Goal: Task Accomplishment & Management: Use online tool/utility

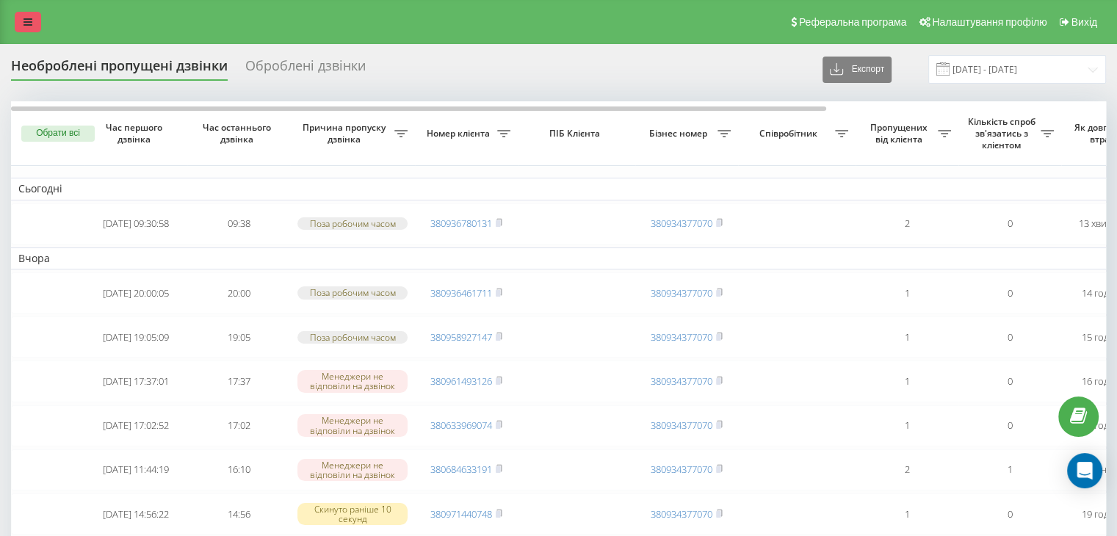
drag, startPoint x: 31, startPoint y: 17, endPoint x: 82, endPoint y: 157, distance: 149.2
click at [31, 18] on icon at bounding box center [28, 22] width 9 height 10
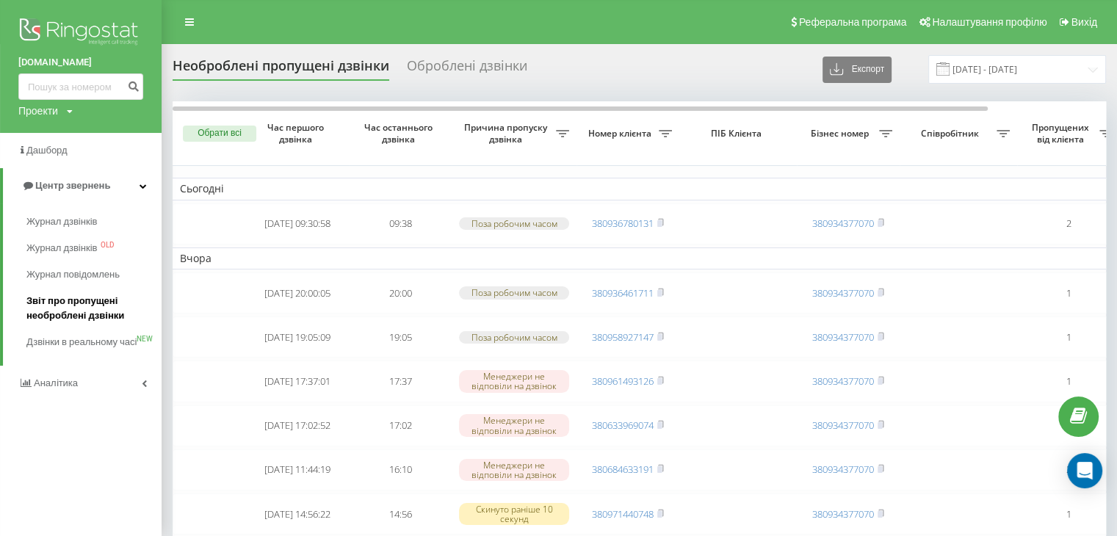
click at [53, 313] on span "Звіт про пропущені необроблені дзвінки" at bounding box center [90, 308] width 128 height 29
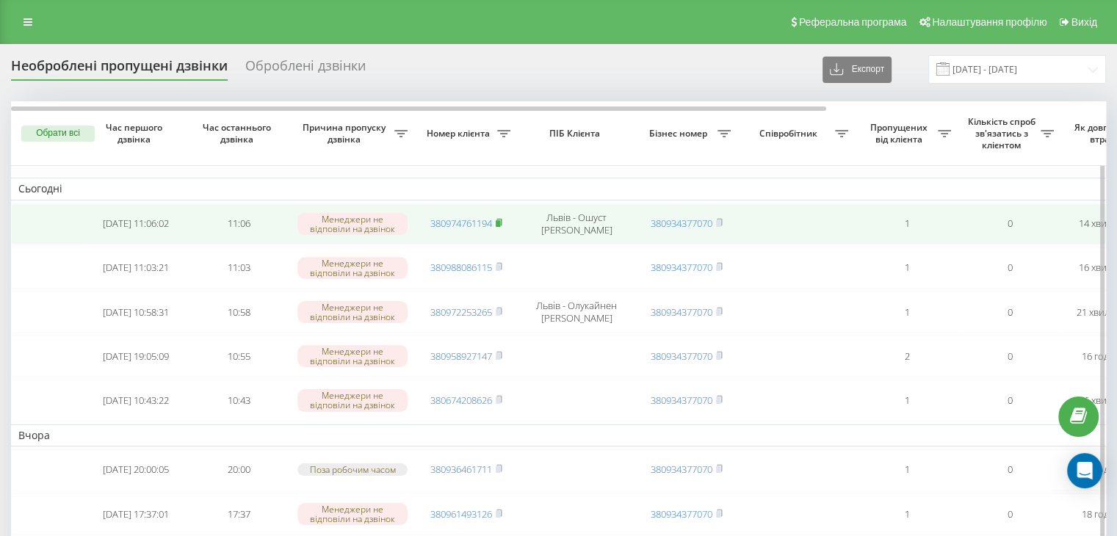
click at [502, 221] on icon at bounding box center [499, 222] width 7 height 9
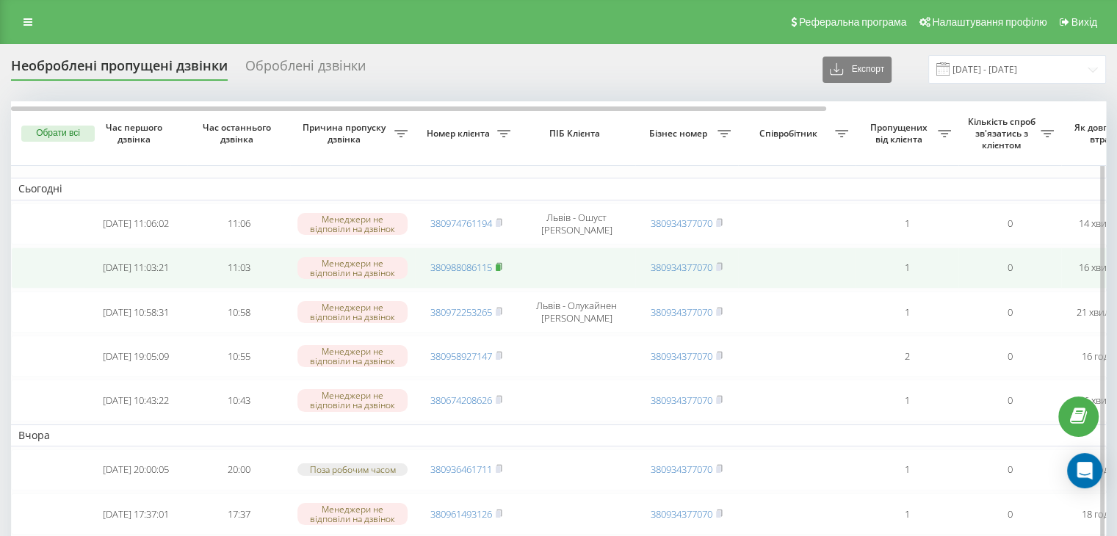
click at [500, 265] on rect at bounding box center [498, 267] width 4 height 7
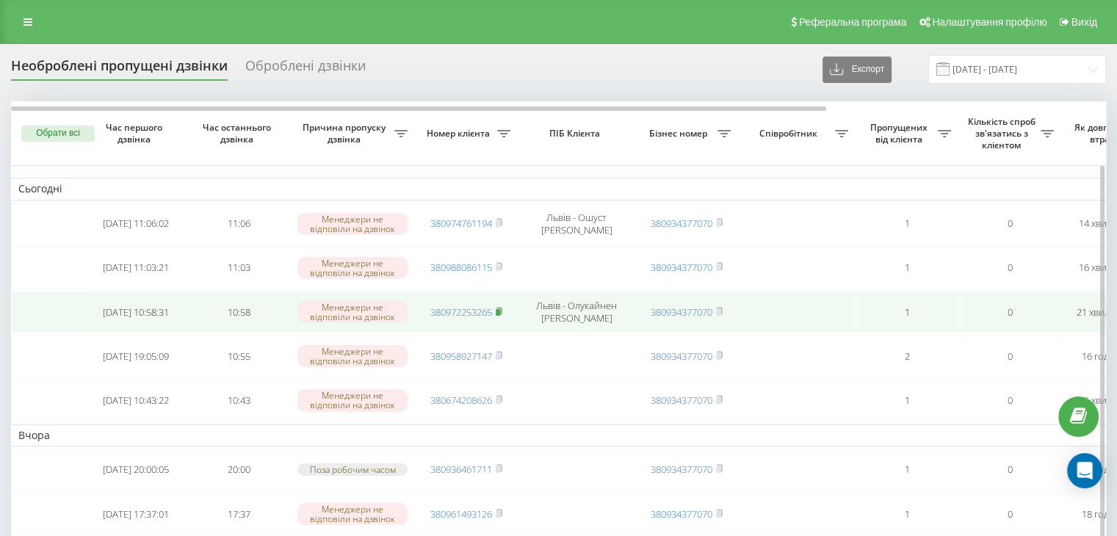
click at [500, 309] on rect at bounding box center [498, 312] width 4 height 7
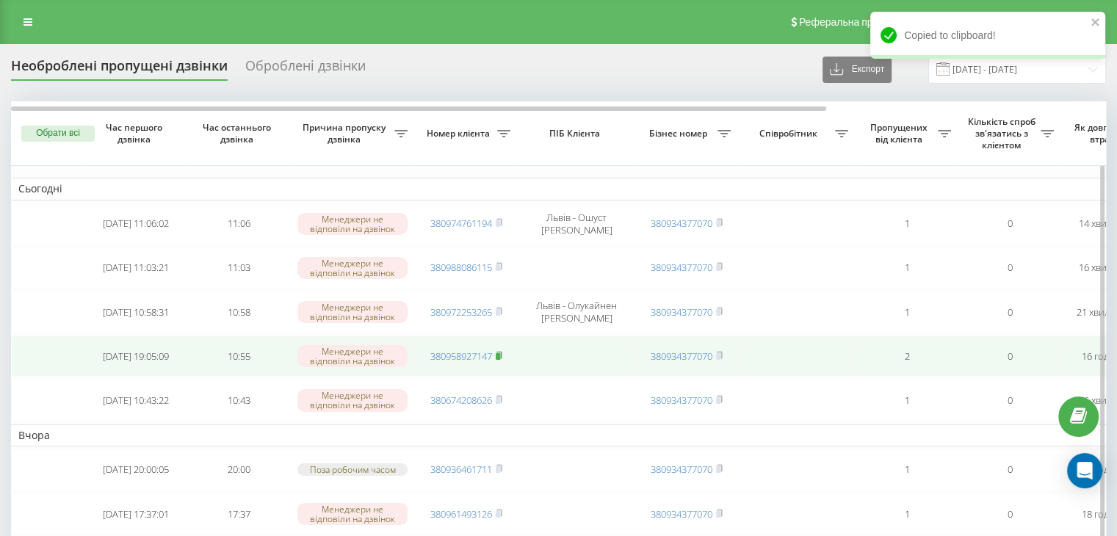
drag, startPoint x: 500, startPoint y: 350, endPoint x: 503, endPoint y: 358, distance: 9.3
click at [500, 352] on icon at bounding box center [499, 355] width 5 height 7
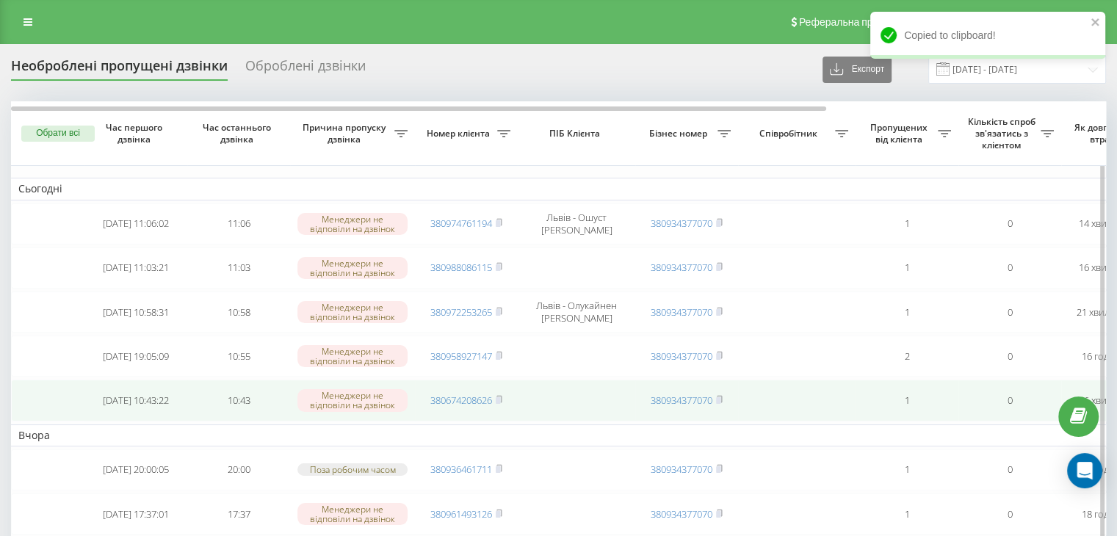
drag, startPoint x: 497, startPoint y: 396, endPoint x: 500, endPoint y: 408, distance: 13.0
click at [497, 396] on icon at bounding box center [499, 399] width 7 height 9
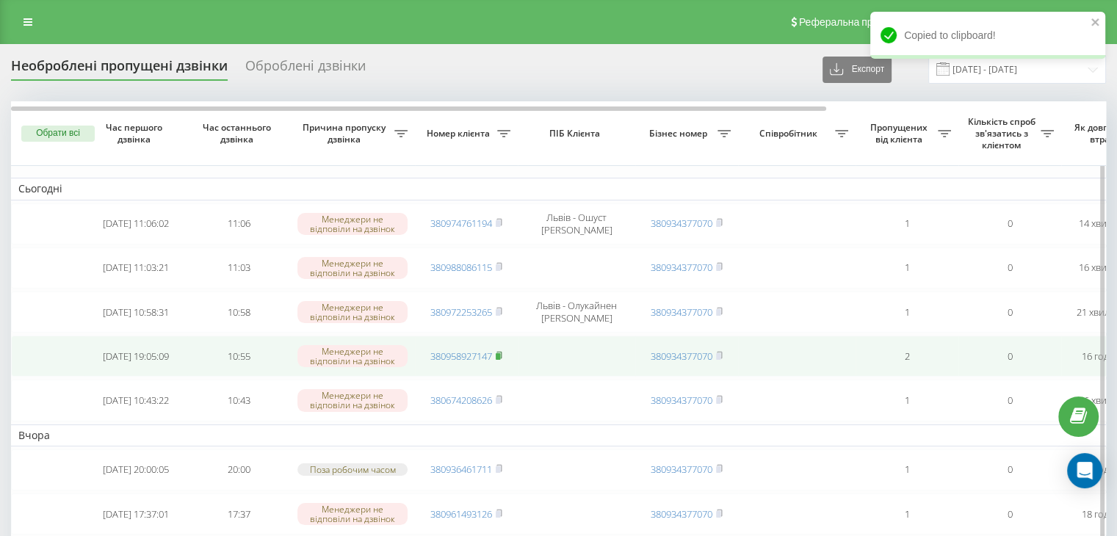
drag, startPoint x: 501, startPoint y: 355, endPoint x: 400, endPoint y: 465, distance: 149.7
click at [500, 356] on rect at bounding box center [498, 356] width 4 height 7
